Goal: Transaction & Acquisition: Obtain resource

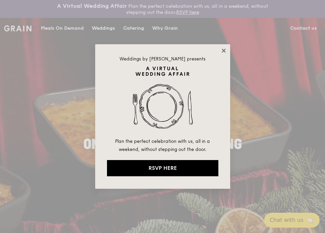
click at [224, 50] on icon at bounding box center [224, 51] width 4 height 4
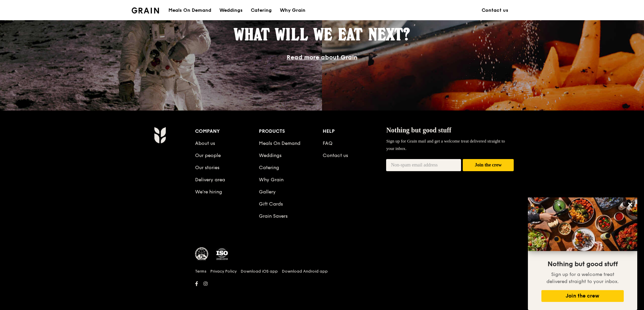
scroll to position [603, 0]
click at [197, 9] on div "Meals On Demand" at bounding box center [189, 10] width 43 height 20
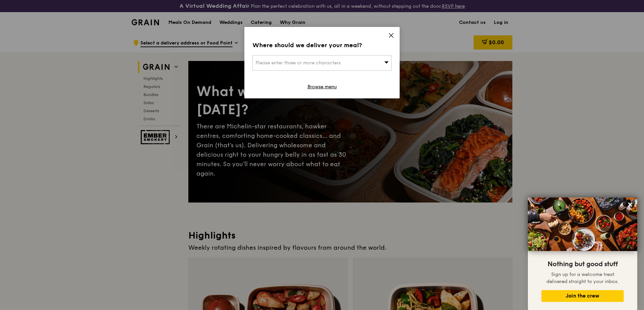
click at [323, 36] on icon at bounding box center [391, 35] width 4 height 4
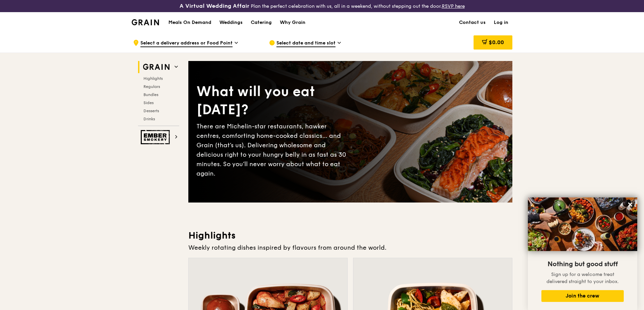
click at [171, 66] on img at bounding box center [156, 67] width 31 height 12
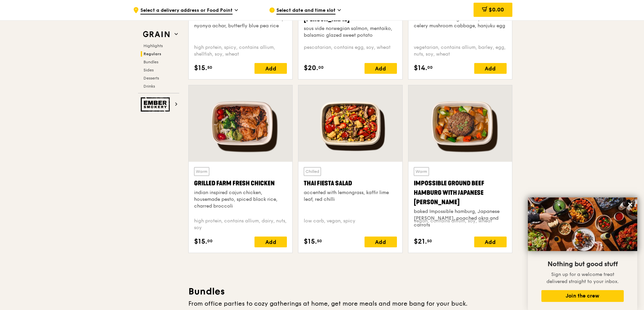
scroll to position [743, 0]
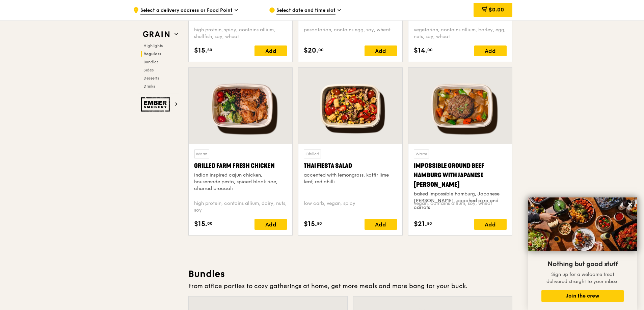
click at [308, 232] on h3 "Bundles" at bounding box center [350, 274] width 324 height 12
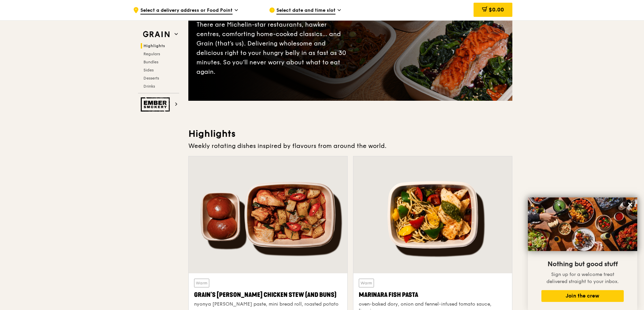
scroll to position [0, 0]
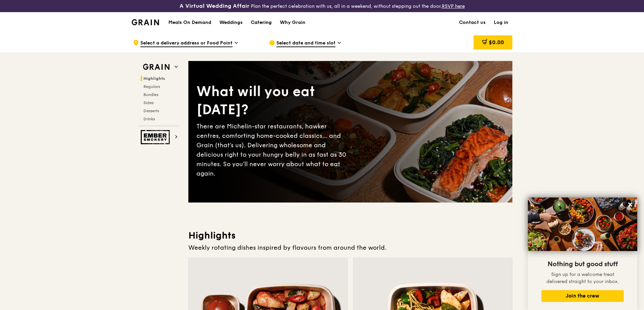
click at [267, 21] on div "Catering" at bounding box center [261, 22] width 21 height 20
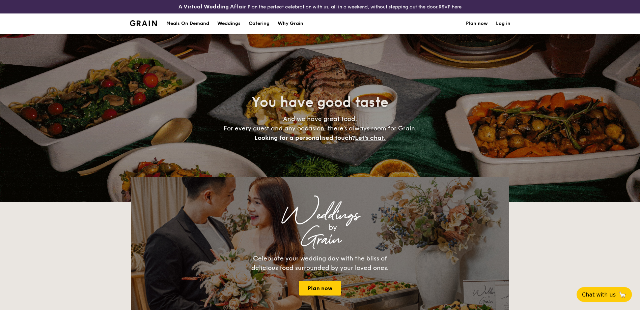
select select
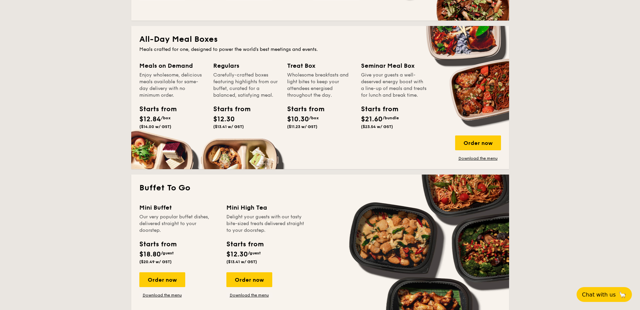
scroll to position [304, 0]
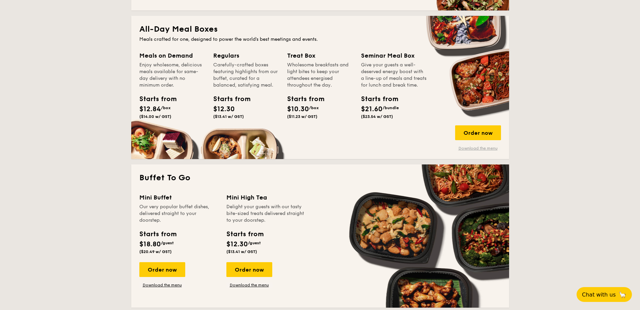
click at [492, 147] on link "Download the menu" at bounding box center [478, 148] width 46 height 5
